Goal: Task Accomplishment & Management: Manage account settings

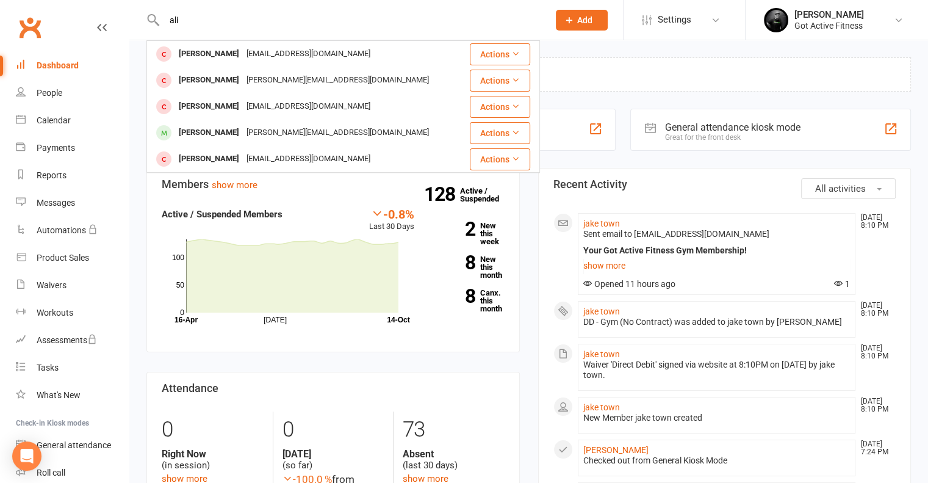
click at [233, 10] on div "[PERSON_NAME] [EMAIL_ADDRESS][DOMAIN_NAME] Actions [PERSON_NAME] [PERSON_NAME][…" at bounding box center [343, 20] width 394 height 40
drag, startPoint x: 200, startPoint y: 23, endPoint x: 132, endPoint y: 15, distance: 68.2
click at [132, 15] on react-component "[PERSON_NAME] [EMAIL_ADDRESS][DOMAIN_NAME] Actions [PERSON_NAME] [PERSON_NAME][…" at bounding box center [270, 20] width 540 height 40
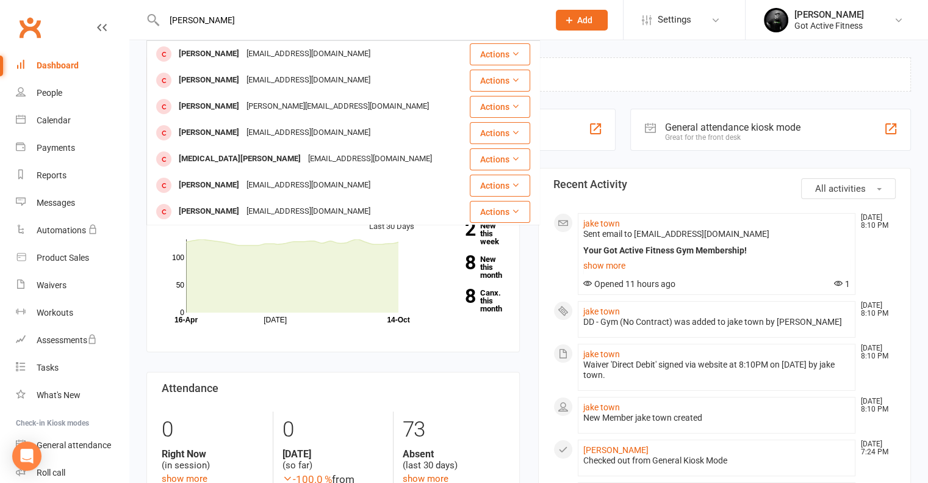
drag, startPoint x: 256, startPoint y: 22, endPoint x: 149, endPoint y: 16, distance: 107.6
click at [149, 16] on div "[PERSON_NAME][GEOGRAPHIC_DATA][PERSON_NAME][EMAIL_ADDRESS][DOMAIN_NAME] Actions…" at bounding box center [343, 20] width 394 height 40
type input "W"
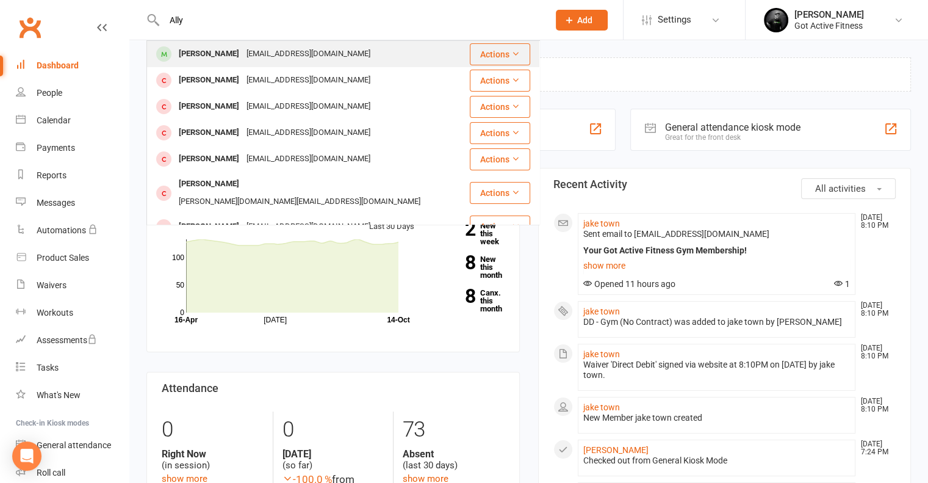
type input "Ally"
click at [217, 50] on div "[PERSON_NAME]" at bounding box center [209, 54] width 68 height 18
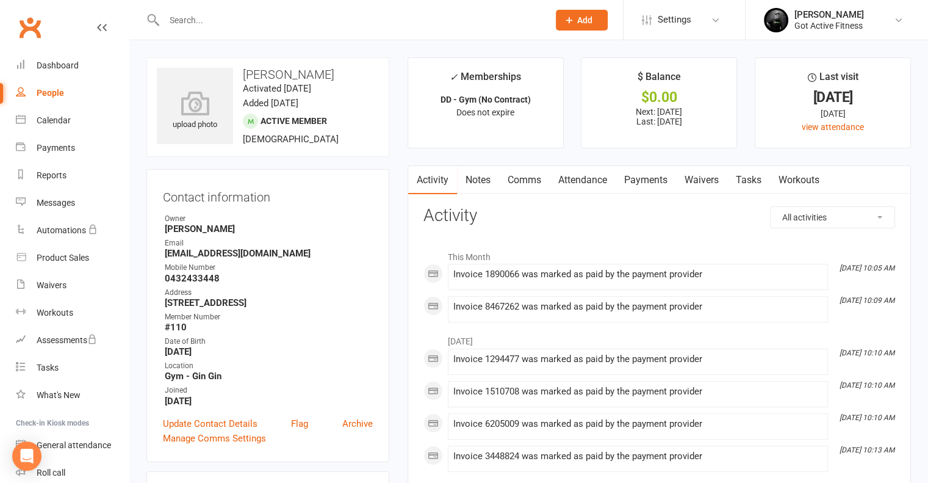
click at [642, 176] on link "Payments" at bounding box center [646, 180] width 60 height 28
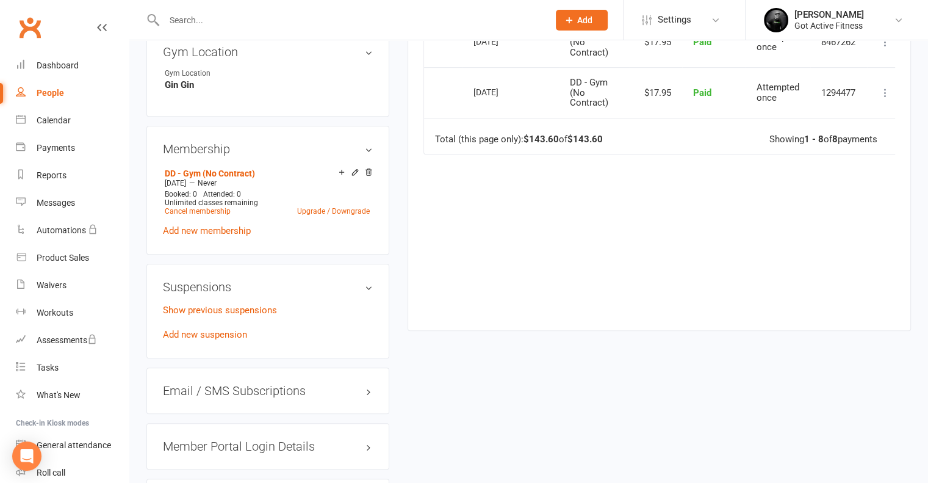
scroll to position [671, 0]
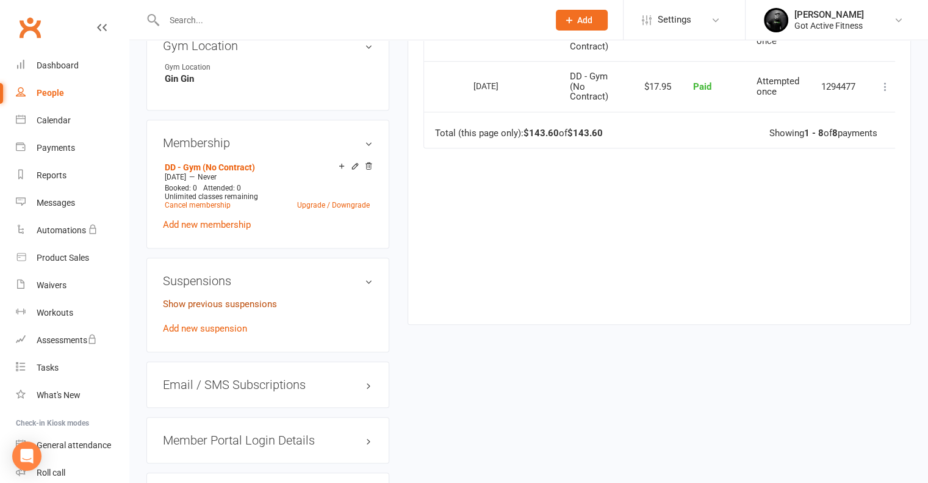
click at [223, 298] on link "Show previous suspensions" at bounding box center [220, 303] width 114 height 11
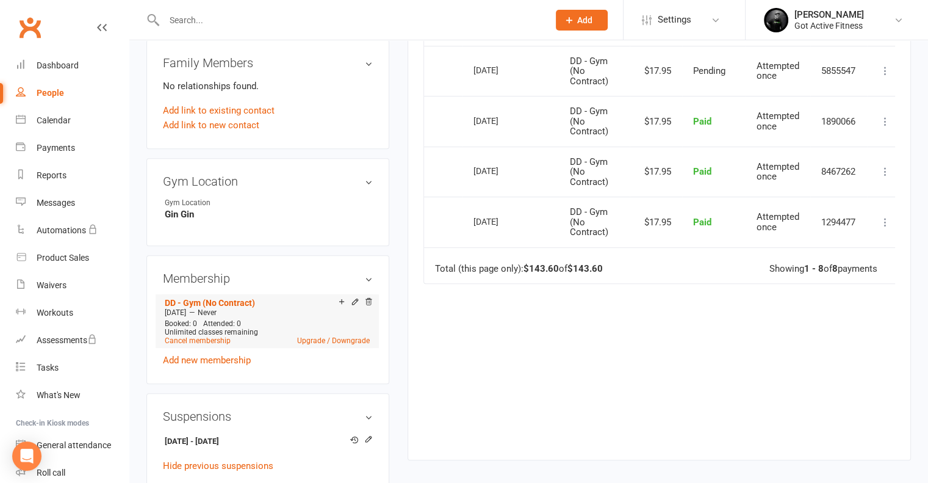
scroll to position [610, 0]
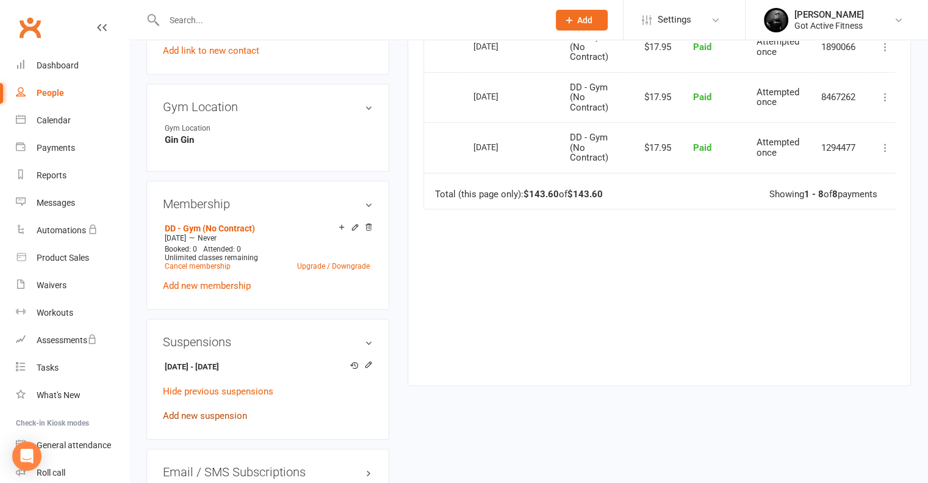
click at [185, 416] on link "Add new suspension" at bounding box center [205, 415] width 84 height 11
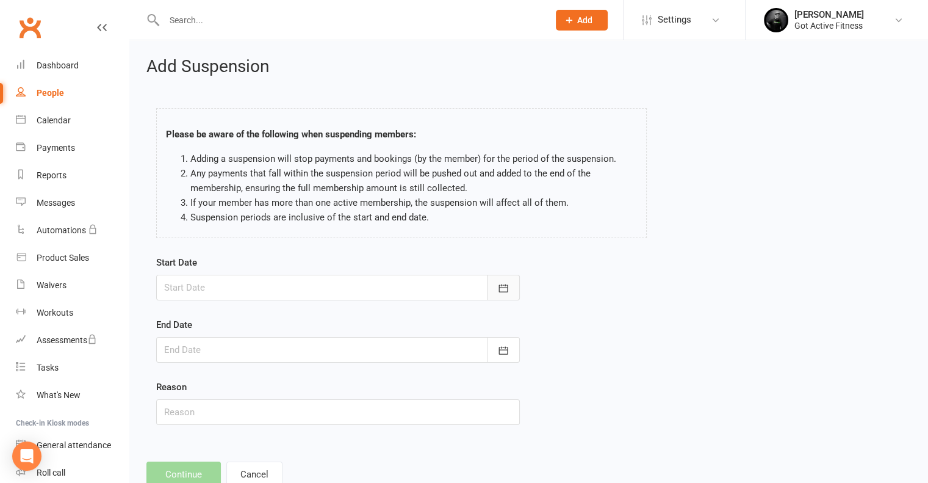
click at [505, 284] on icon "button" at bounding box center [503, 288] width 9 height 8
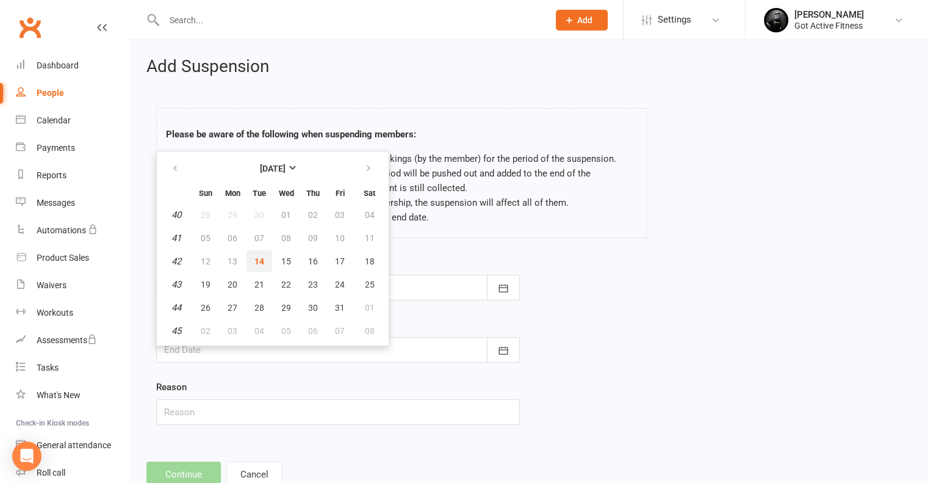
click at [258, 263] on span "14" at bounding box center [260, 261] width 10 height 10
type input "[DATE]"
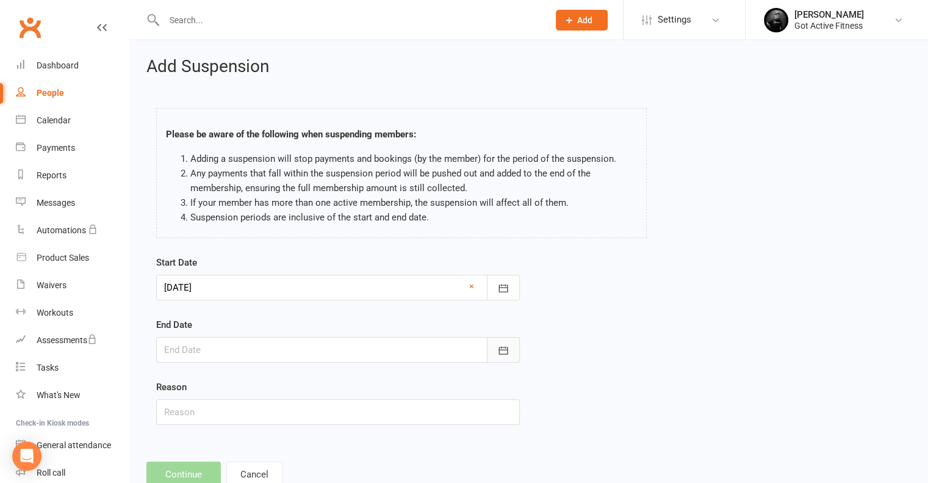
click at [504, 346] on icon "button" at bounding box center [503, 350] width 12 height 12
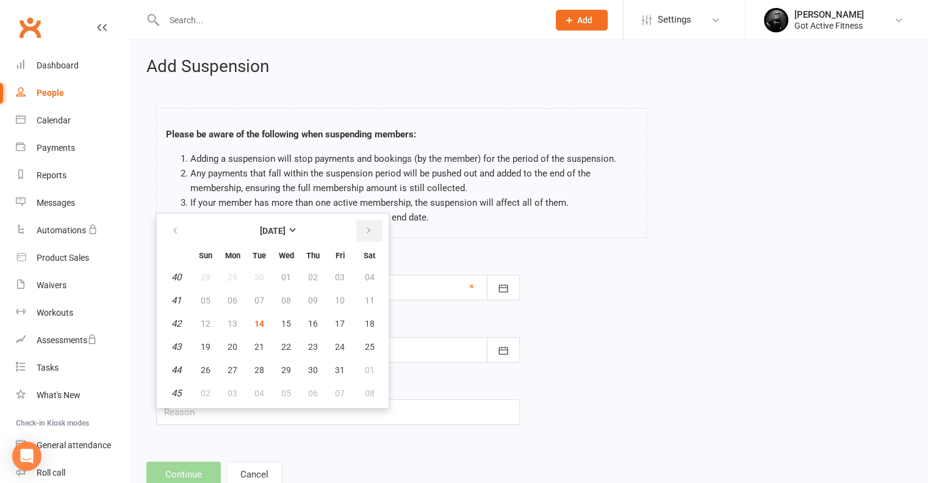
click at [366, 231] on icon "button" at bounding box center [368, 231] width 9 height 10
click at [173, 231] on icon "button" at bounding box center [175, 231] width 9 height 10
click at [368, 230] on icon "button" at bounding box center [368, 231] width 9 height 10
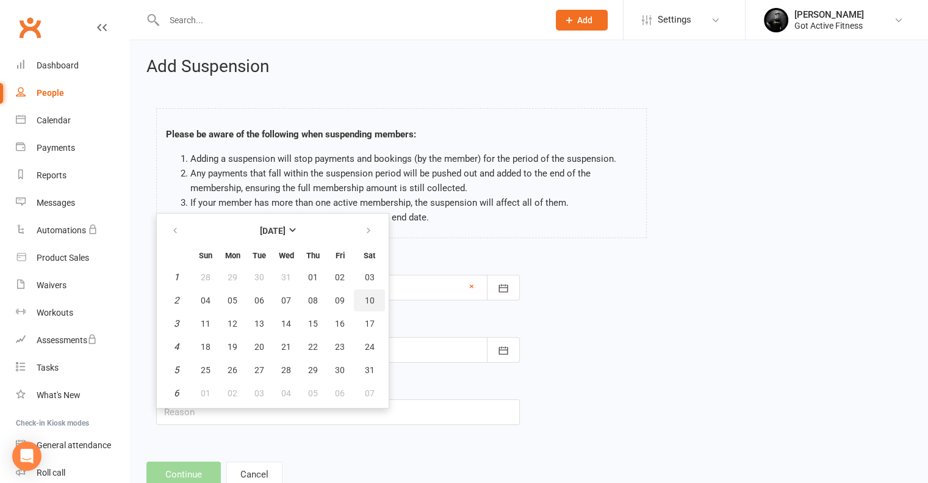
click at [370, 298] on span "10" at bounding box center [370, 300] width 10 height 10
type input "[DATE]"
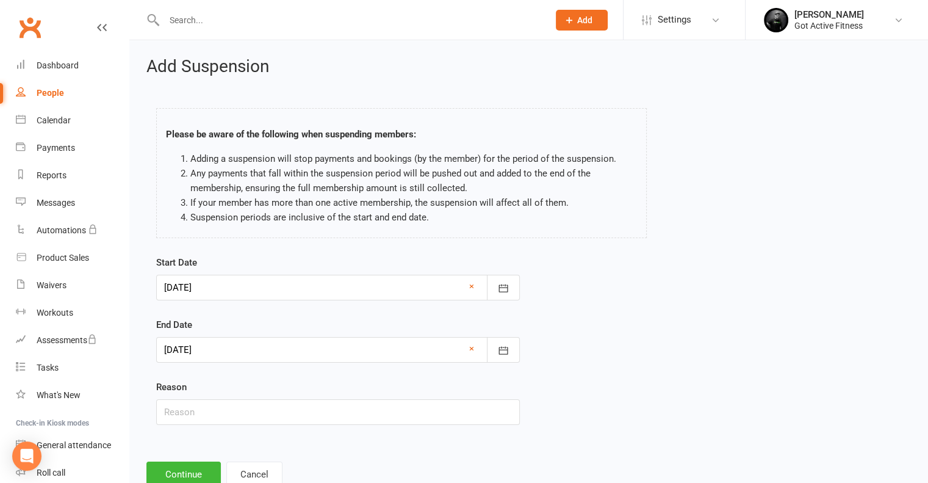
click at [637, 323] on div "Start Date [DATE] [DATE] Sun Mon Tue Wed Thu Fri Sat 40 28 29 30 01 02 03 04 41…" at bounding box center [529, 348] width 764 height 187
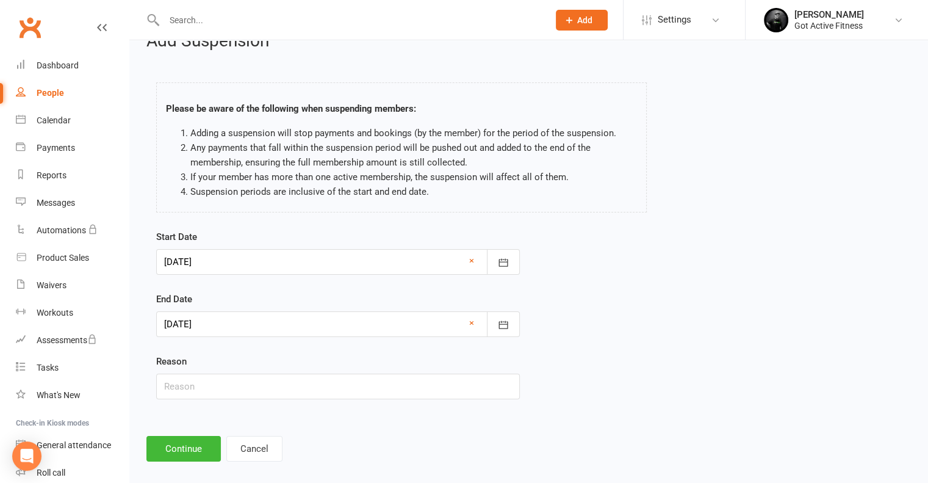
scroll to position [37, 0]
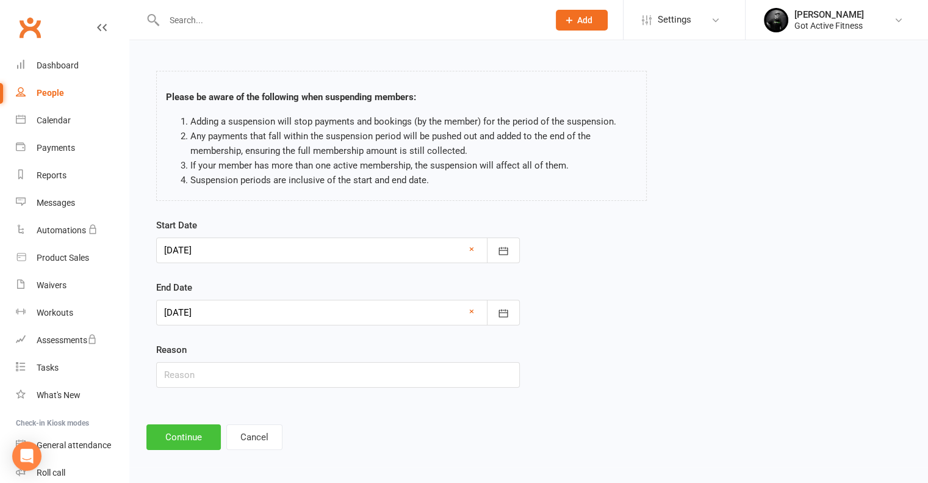
click at [198, 433] on button "Continue" at bounding box center [183, 437] width 74 height 26
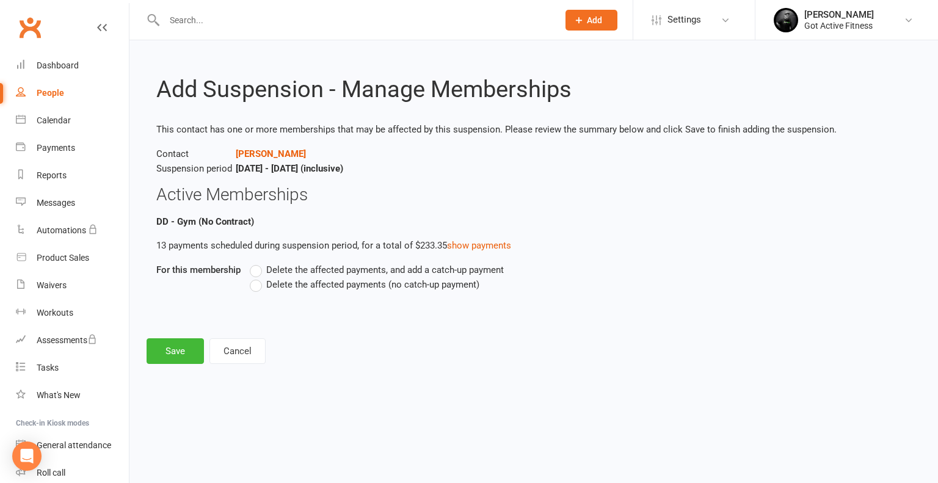
click at [258, 272] on label "Delete the affected payments, and add a catch-up payment" at bounding box center [377, 269] width 254 height 15
click at [258, 262] on input "Delete the affected payments, and add a catch-up payment" at bounding box center [254, 262] width 8 height 0
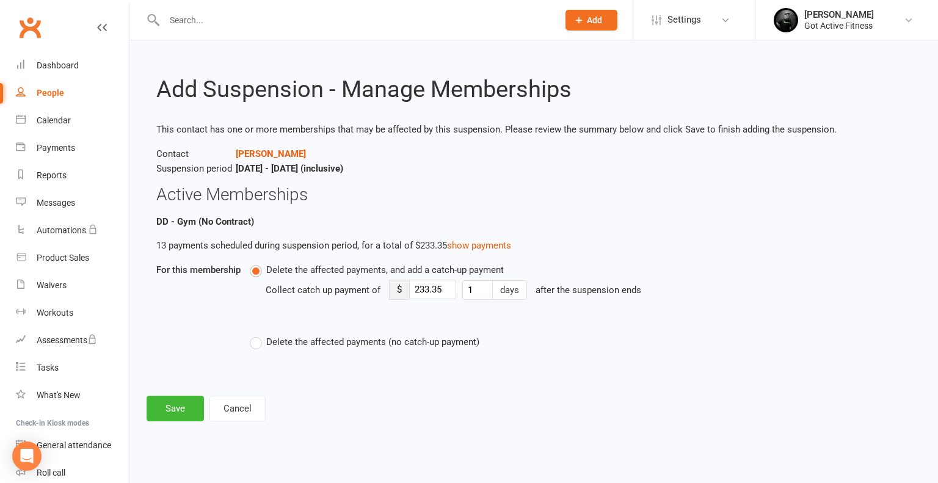
click at [269, 347] on label "Delete the affected payments (no catch-up payment)" at bounding box center [365, 342] width 230 height 15
click at [258, 335] on input "Delete the affected payments (no catch-up payment)" at bounding box center [254, 335] width 8 height 0
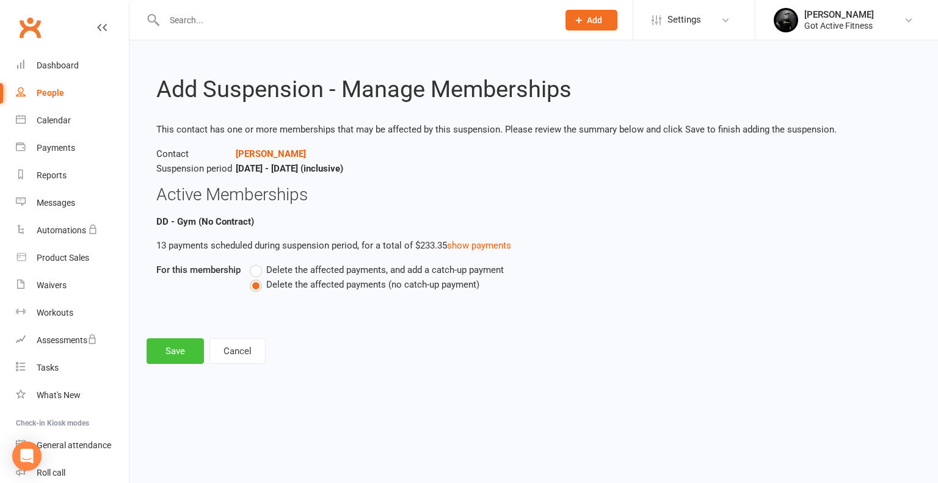
click at [155, 352] on button "Save" at bounding box center [174, 351] width 57 height 26
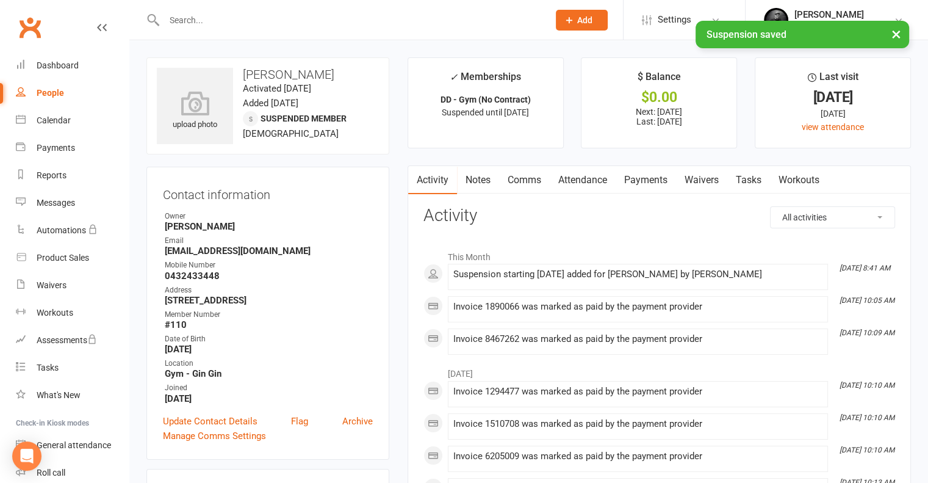
click at [638, 181] on link "Payments" at bounding box center [646, 180] width 60 height 28
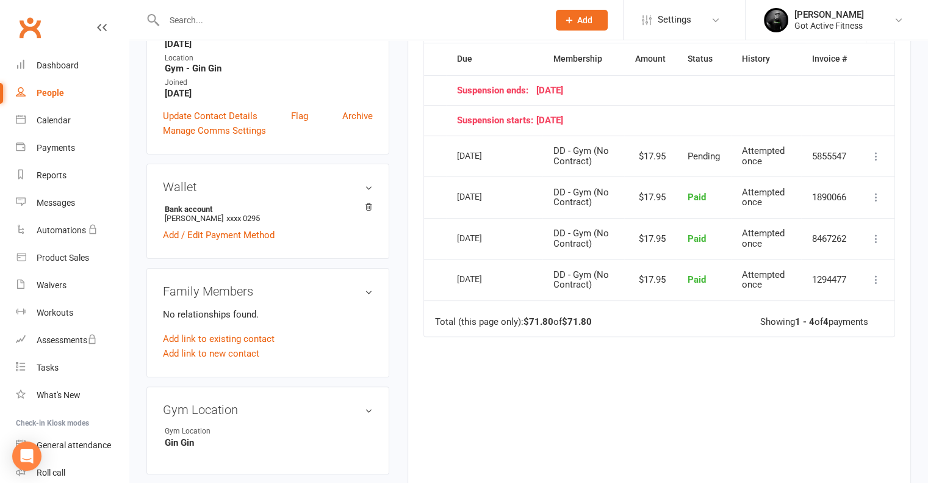
scroll to position [122, 0]
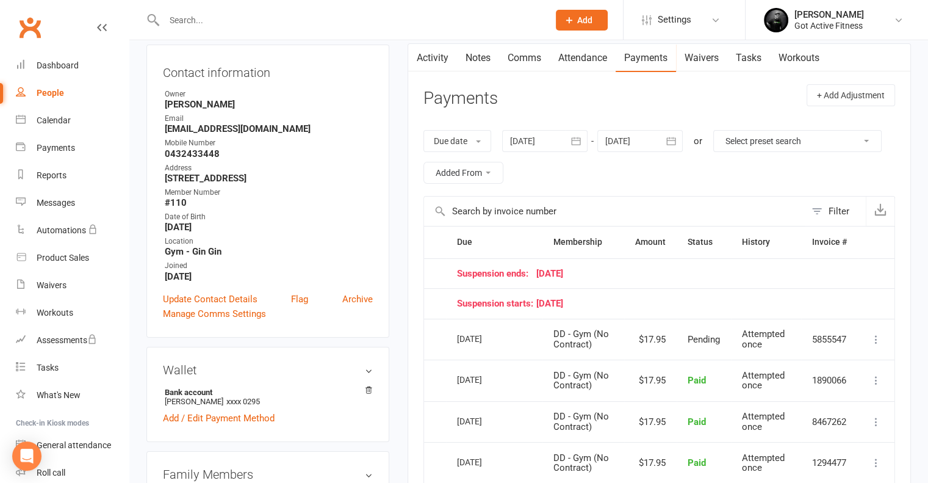
click at [673, 143] on icon "button" at bounding box center [671, 141] width 12 height 12
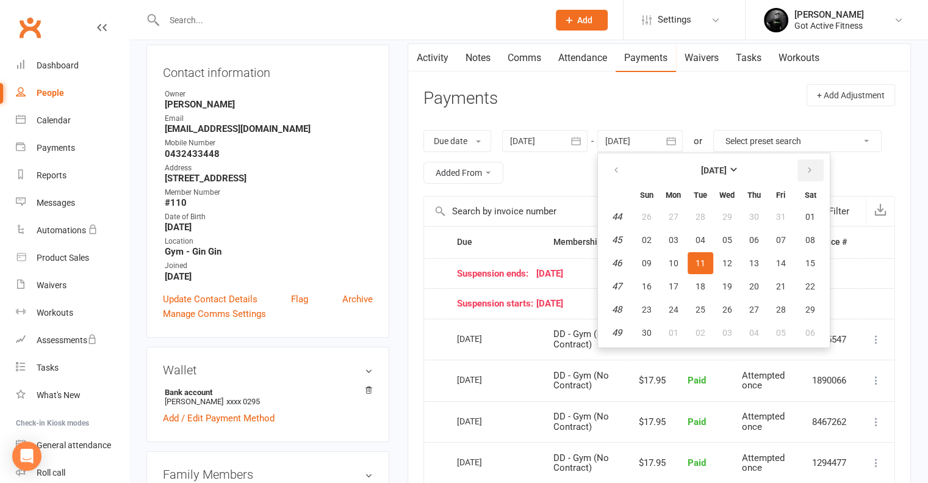
click at [813, 162] on button "button" at bounding box center [811, 170] width 26 height 22
click at [703, 283] on span "20" at bounding box center [701, 286] width 10 height 10
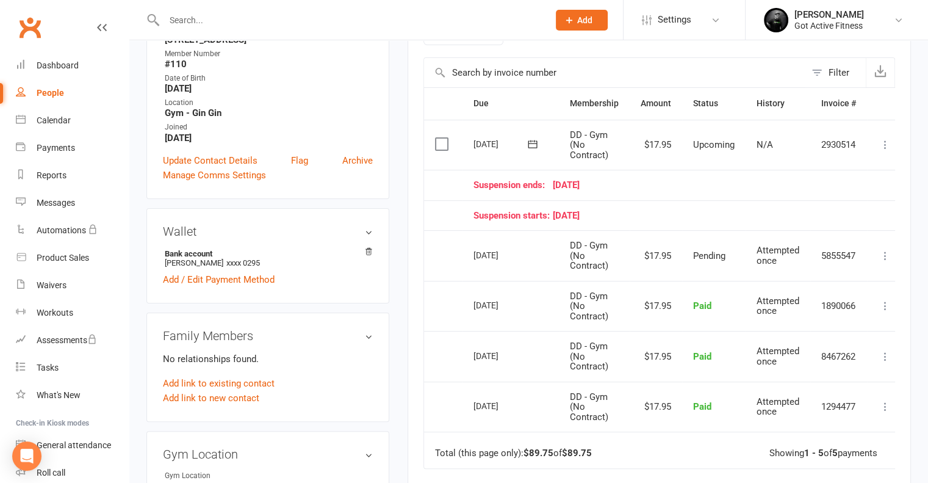
scroll to position [183, 0]
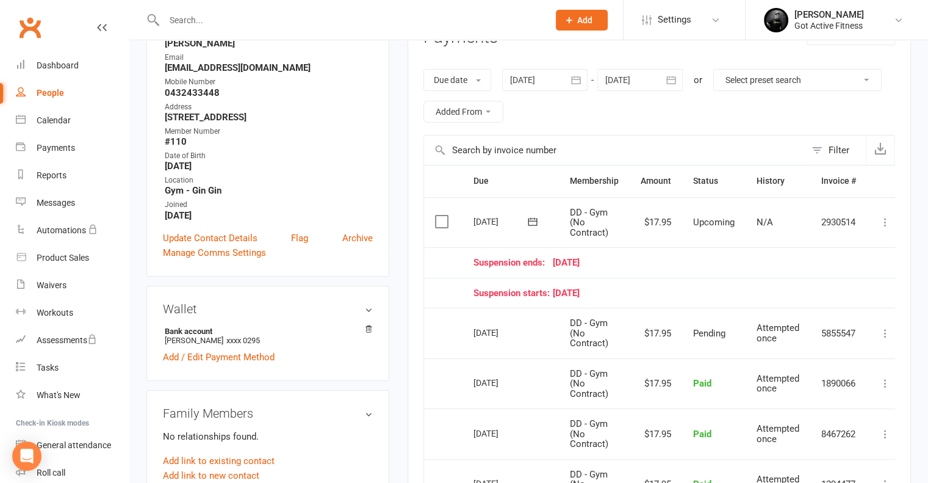
click at [883, 219] on icon at bounding box center [886, 222] width 12 height 12
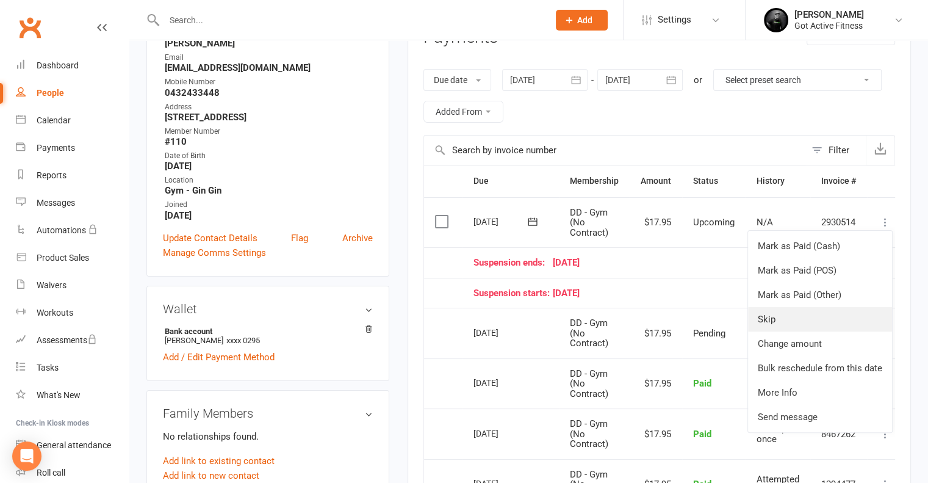
click at [762, 309] on link "Skip" at bounding box center [820, 319] width 144 height 24
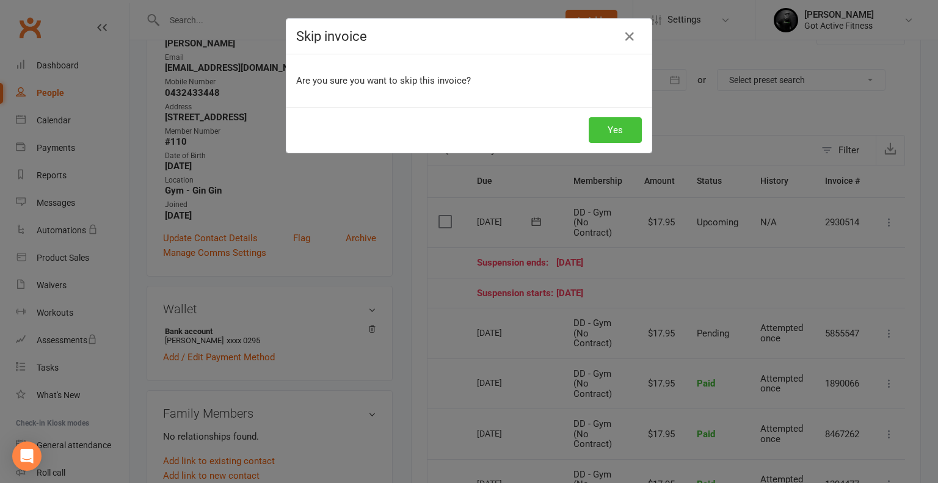
click at [595, 134] on button "Yes" at bounding box center [614, 130] width 53 height 26
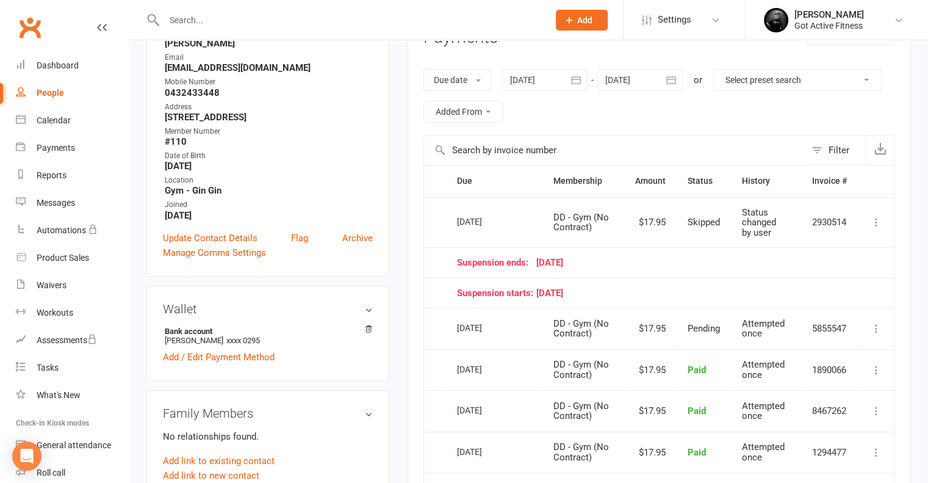
click at [674, 76] on icon "button" at bounding box center [671, 80] width 9 height 8
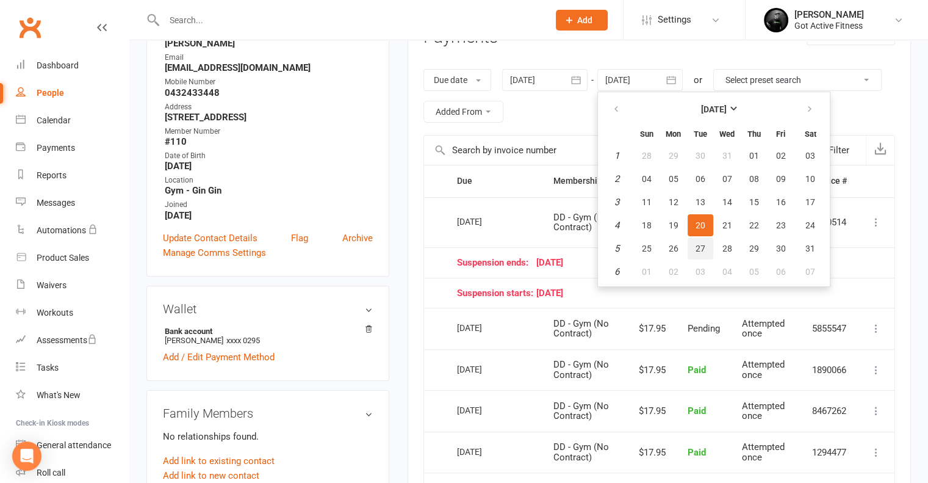
click at [696, 244] on button "27" at bounding box center [701, 248] width 26 height 22
type input "[DATE]"
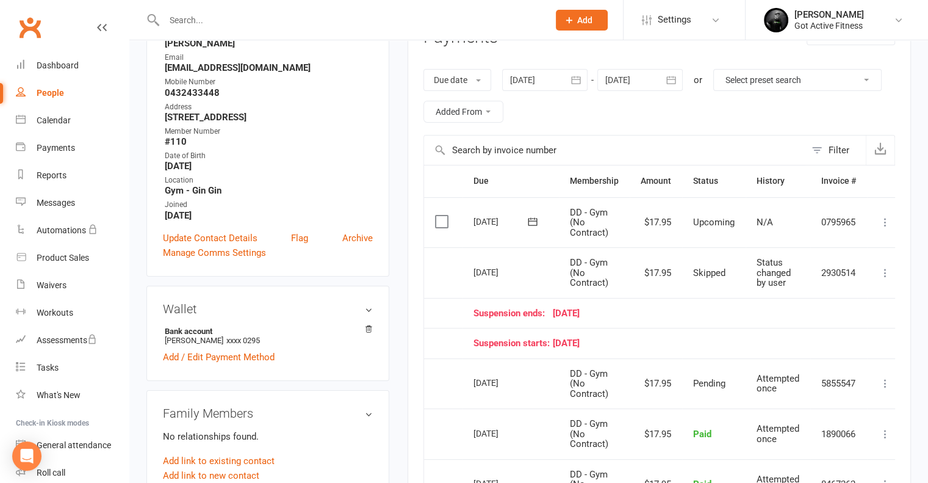
click at [888, 218] on icon at bounding box center [886, 222] width 12 height 12
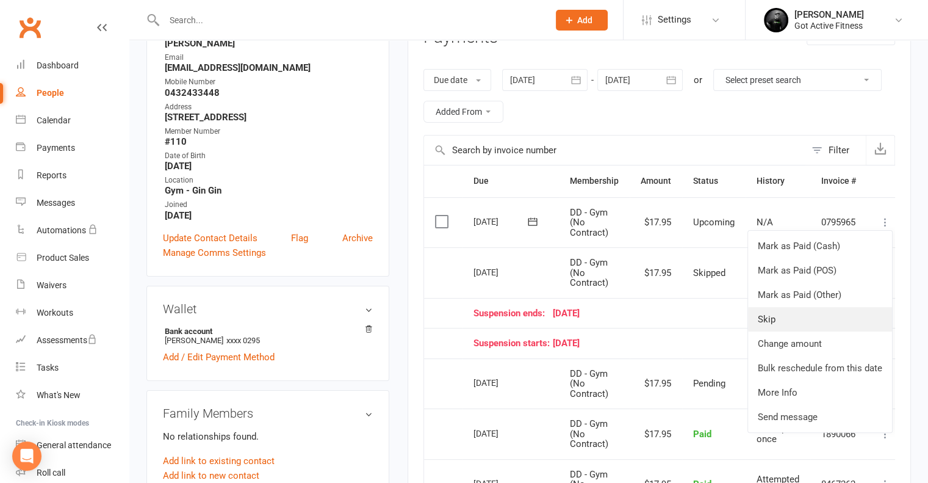
click at [774, 323] on link "Skip" at bounding box center [820, 319] width 144 height 24
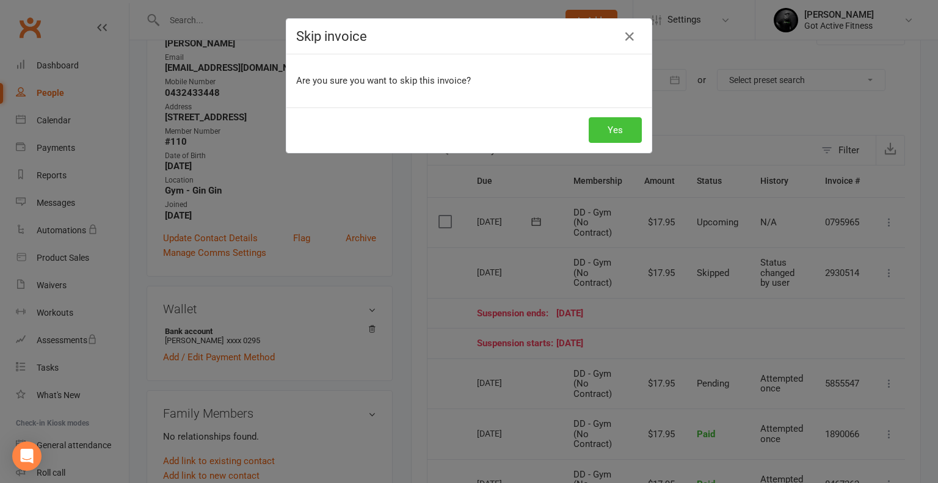
click at [624, 130] on button "Yes" at bounding box center [614, 130] width 53 height 26
